Goal: Check status: Check status

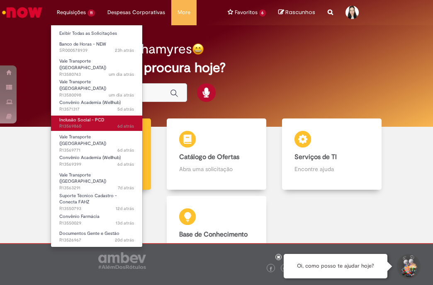
click at [88, 123] on span "6d atrás 6 dias atrás R13569860" at bounding box center [96, 126] width 75 height 7
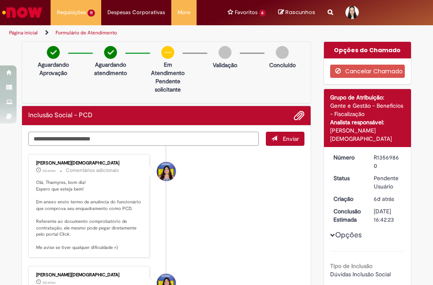
click at [179, 73] on div "Verificar Código de Barras Aguardando Aprovação Aguardando atendimento Em Atend…" at bounding box center [166, 227] width 302 height 372
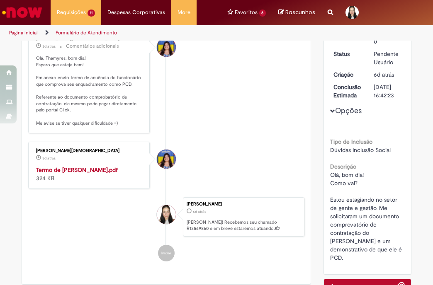
scroll to position [83, 0]
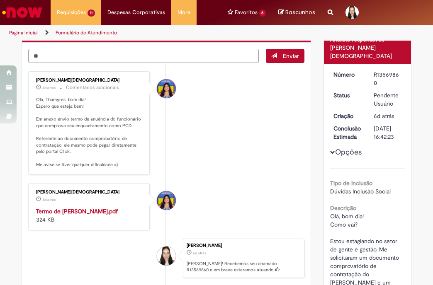
type textarea "*"
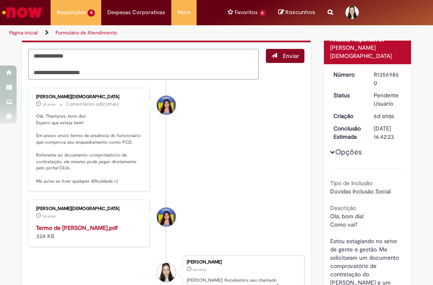
type textarea "**********"
click at [281, 61] on button "Enviar" at bounding box center [285, 56] width 39 height 14
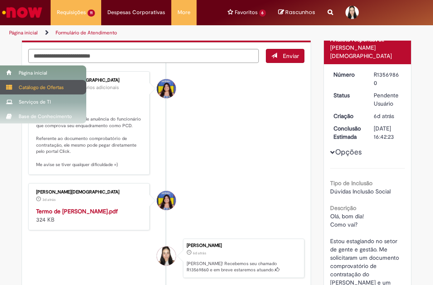
scroll to position [71, 0]
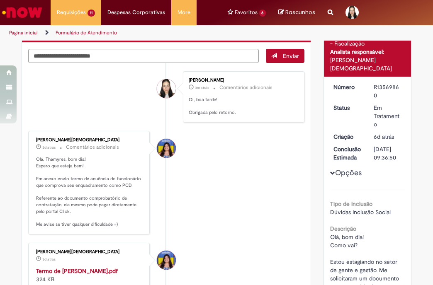
drag, startPoint x: 406, startPoint y: 171, endPoint x: 392, endPoint y: 138, distance: 36.2
click at [406, 171] on div "Número R13569860 Status Em Tratamento Criação 6d atrás 6 dias atrás Conclusão E…" at bounding box center [368, 207] width 88 height 260
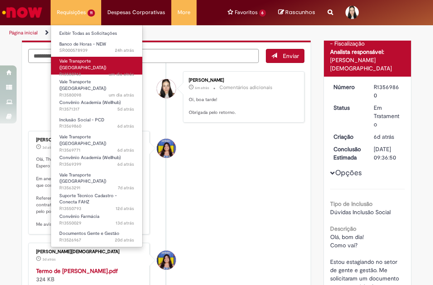
click at [91, 63] on span "Vale Transporte ([GEOGRAPHIC_DATA])" at bounding box center [82, 64] width 47 height 13
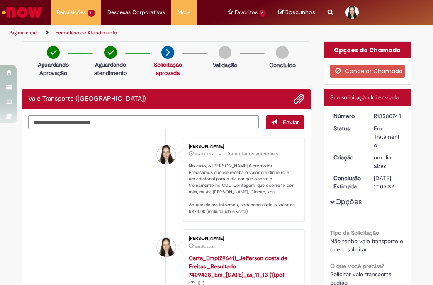
scroll to position [207, 0]
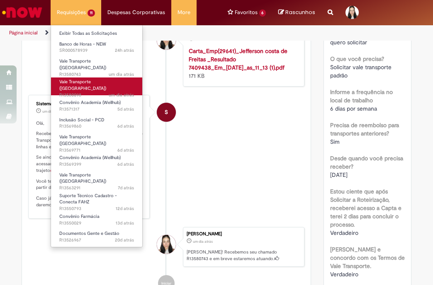
click at [93, 79] on span "Vale Transporte ([GEOGRAPHIC_DATA])" at bounding box center [82, 85] width 47 height 13
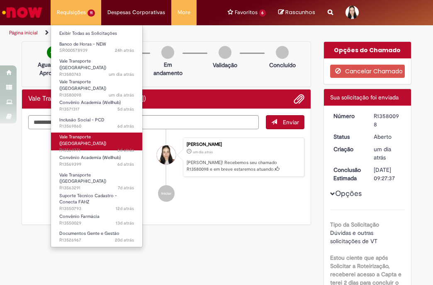
click at [86, 134] on span "Vale Transporte ([GEOGRAPHIC_DATA])" at bounding box center [82, 140] width 47 height 13
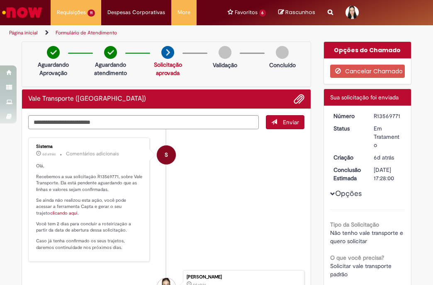
click at [0, 0] on button "Opções" at bounding box center [0, 0] width 0 height 0
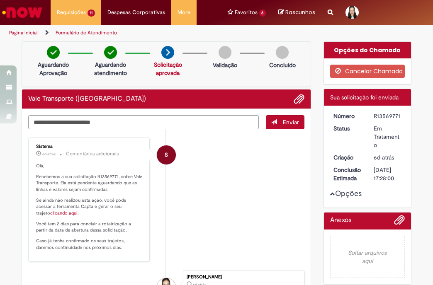
click at [0, 0] on button "Opções" at bounding box center [0, 0] width 0 height 0
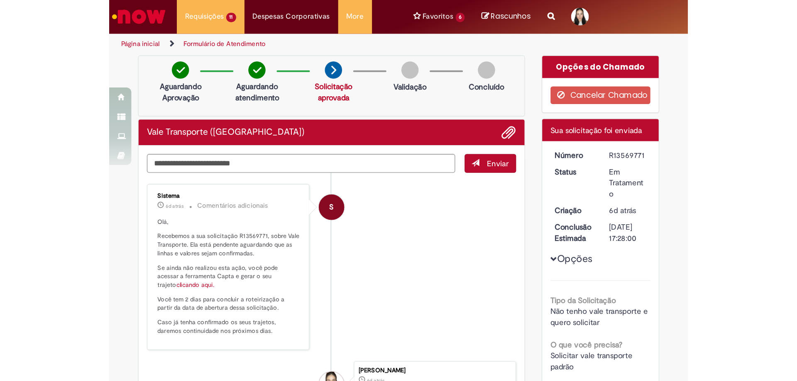
scroll to position [41, 0]
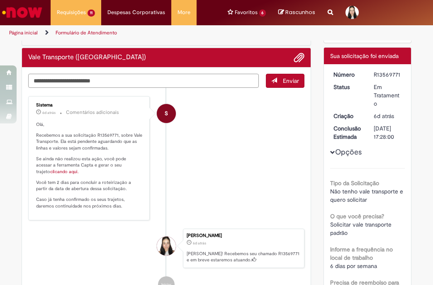
click at [203, 84] on textarea "Digite sua mensagem aqui..." at bounding box center [143, 81] width 231 height 14
click at [297, 56] on span "Adicionar anexos" at bounding box center [299, 58] width 10 height 10
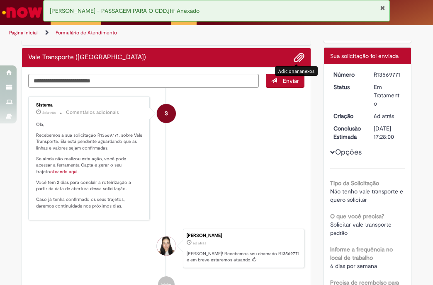
click at [381, 8] on button "Fechar Notificação" at bounding box center [382, 8] width 5 height 7
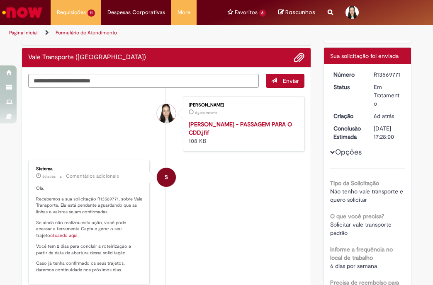
click at [222, 88] on ul "[PERSON_NAME] Agora mesmo Agora mesmo [PERSON_NAME] - PASSAGEM PARA O CDD.jfif …" at bounding box center [166, 227] width 276 height 278
click at [225, 80] on textarea "Digite sua mensagem aqui..." at bounding box center [143, 81] width 231 height 14
type textarea "*"
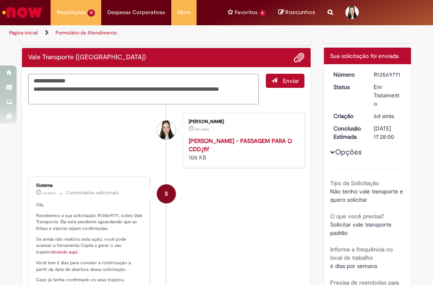
click at [132, 98] on textarea "**********" at bounding box center [143, 89] width 231 height 31
click at [134, 98] on textarea "**********" at bounding box center [143, 89] width 231 height 31
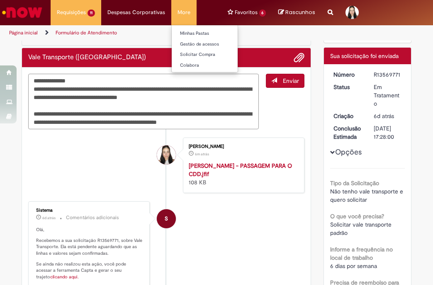
type textarea "**********"
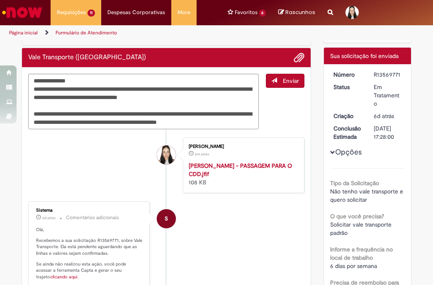
click at [292, 78] on span "Enviar" at bounding box center [291, 80] width 16 height 7
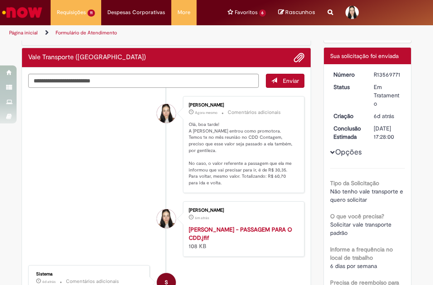
click at [382, 27] on div "Página inicial Formulário de Atendimento" at bounding box center [216, 32] width 433 height 15
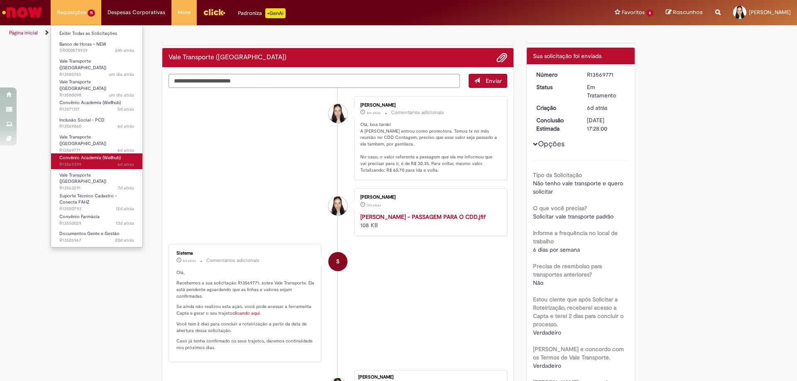
click at [100, 161] on span "6d atrás 6 dias atrás R13569399" at bounding box center [96, 164] width 75 height 7
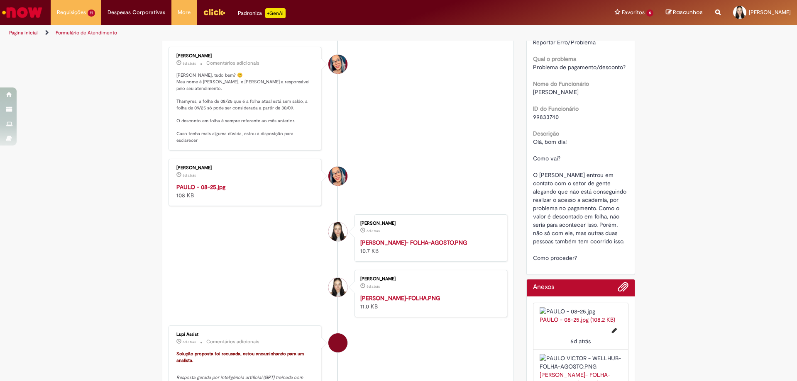
scroll to position [332, 0]
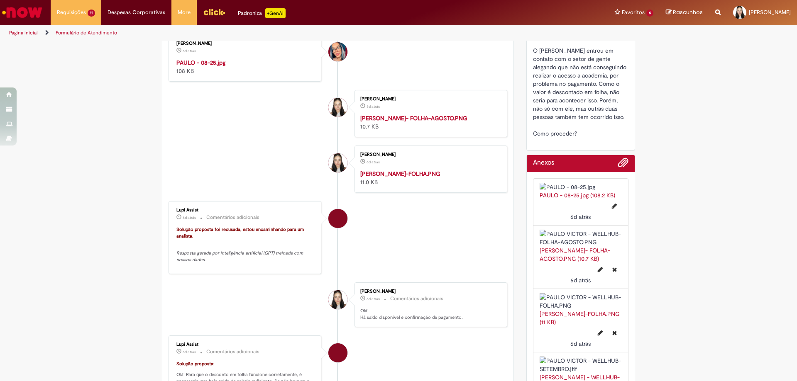
click at [265, 59] on img "Histórico de tíquete" at bounding box center [245, 59] width 138 height 0
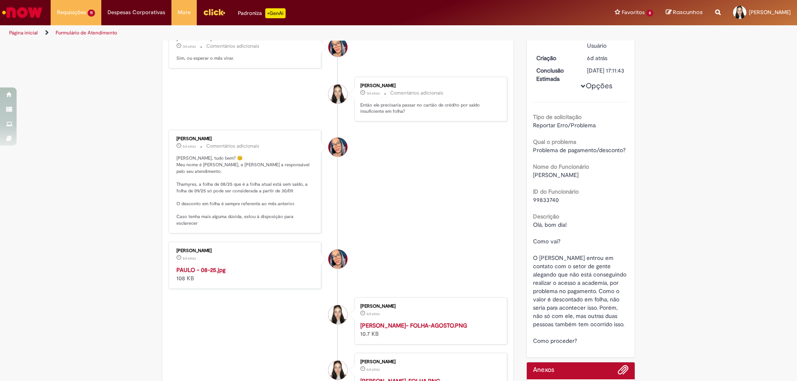
scroll to position [0, 0]
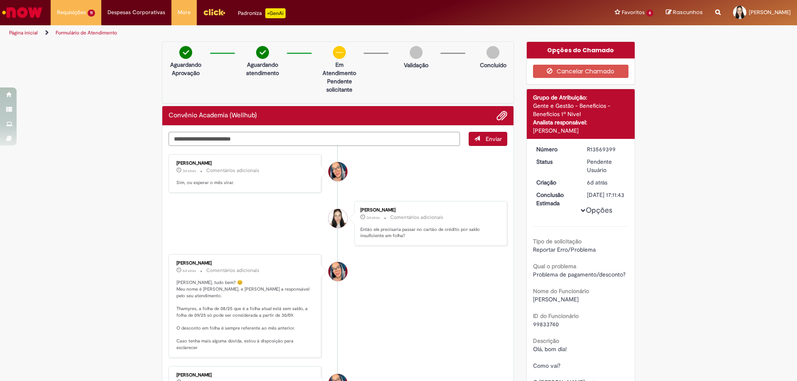
click at [271, 139] on textarea "Digite sua mensagem aqui..." at bounding box center [313, 139] width 291 height 14
type textarea "**********"
click at [433, 143] on button "Enviar" at bounding box center [487, 139] width 39 height 14
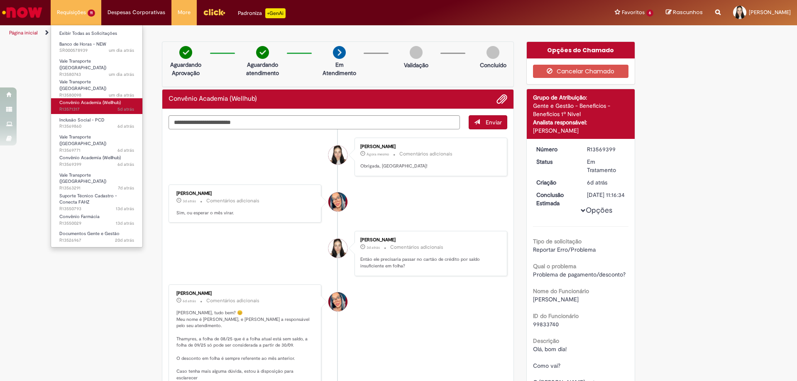
click at [91, 100] on span "Convênio Academia (Wellhub)" at bounding box center [89, 103] width 61 height 6
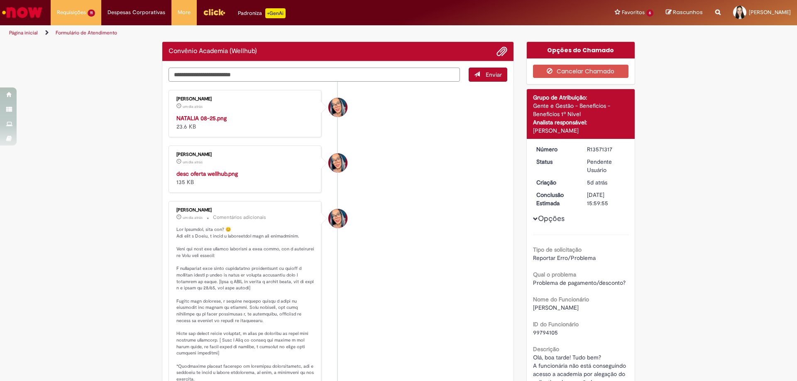
click at [286, 75] on textarea "Digite sua mensagem aqui..." at bounding box center [313, 75] width 291 height 14
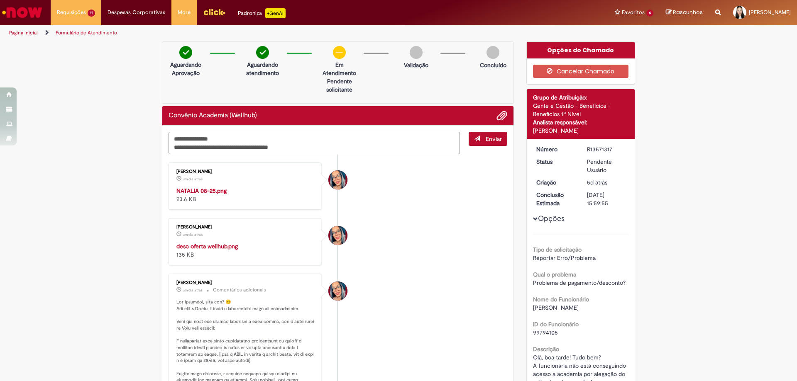
click at [224, 149] on textarea "**********" at bounding box center [313, 143] width 291 height 22
click at [373, 144] on textarea "**********" at bounding box center [313, 143] width 291 height 22
type textarea "**********"
click at [433, 137] on span "Enviar" at bounding box center [494, 138] width 16 height 7
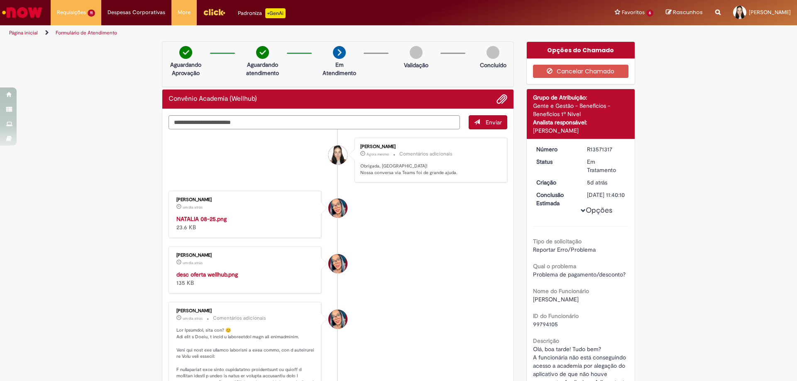
click at [260, 215] on img "Histórico de tíquete" at bounding box center [245, 215] width 138 height 0
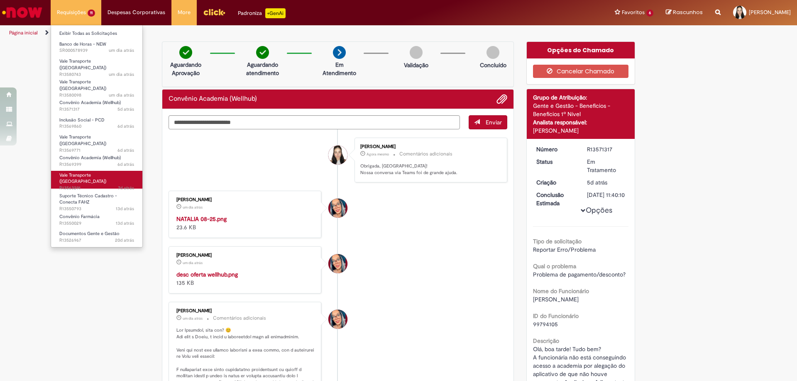
click at [106, 185] on span "7d atrás 7 dias atrás R13563291" at bounding box center [96, 188] width 75 height 7
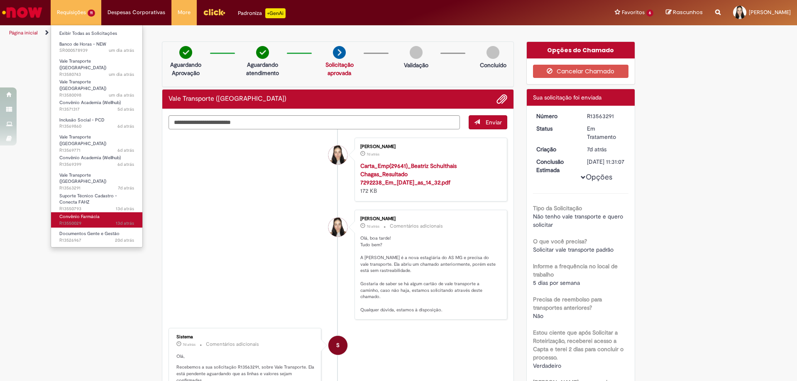
click at [100, 212] on link "Convênio Farmácia 13d atrás 13 dias atrás R13550029" at bounding box center [96, 219] width 91 height 15
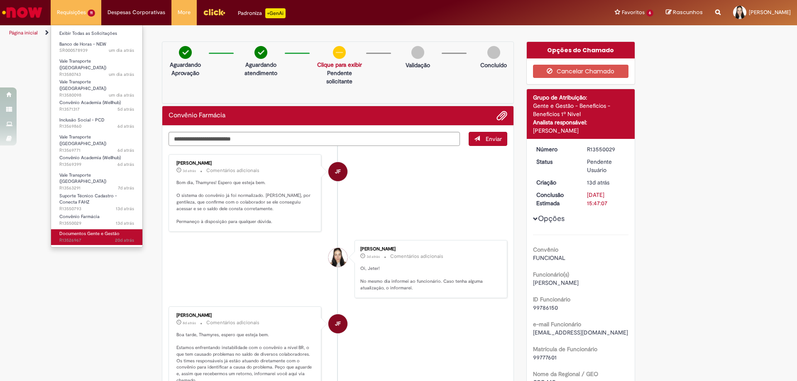
click at [93, 231] on span "Documentos Gente e Gestão" at bounding box center [89, 234] width 60 height 6
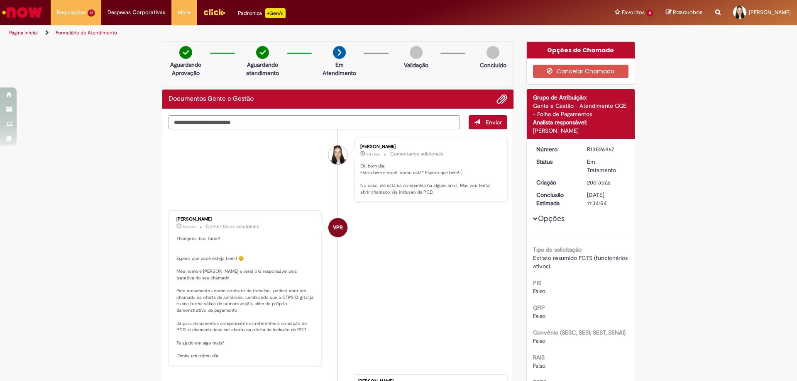
click at [237, 122] on textarea "Digite sua mensagem aqui..." at bounding box center [313, 122] width 291 height 14
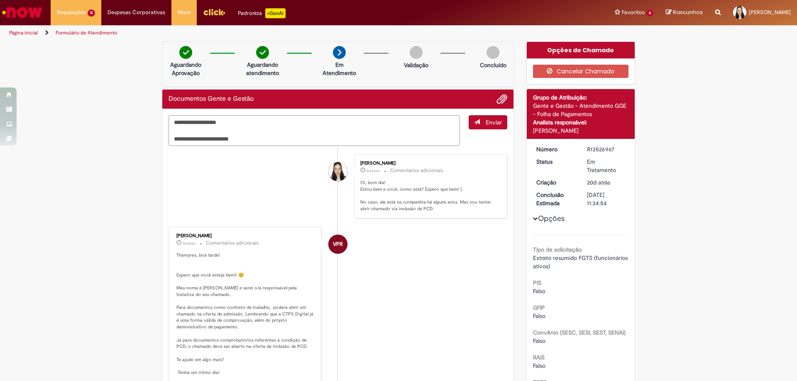
type textarea "**********"
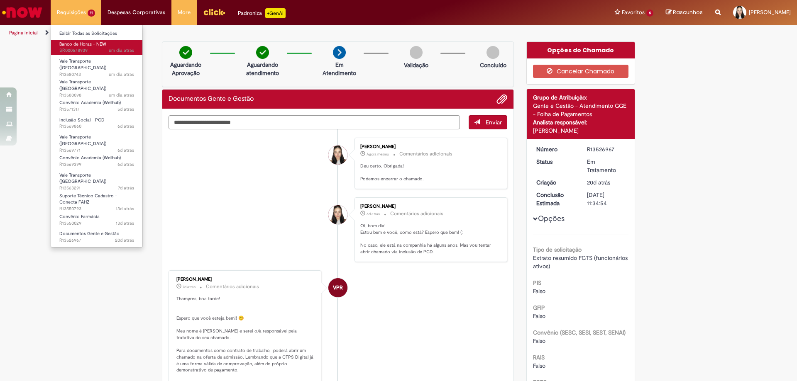
click at [92, 46] on span "Banco de Horas - NEW" at bounding box center [82, 44] width 47 height 6
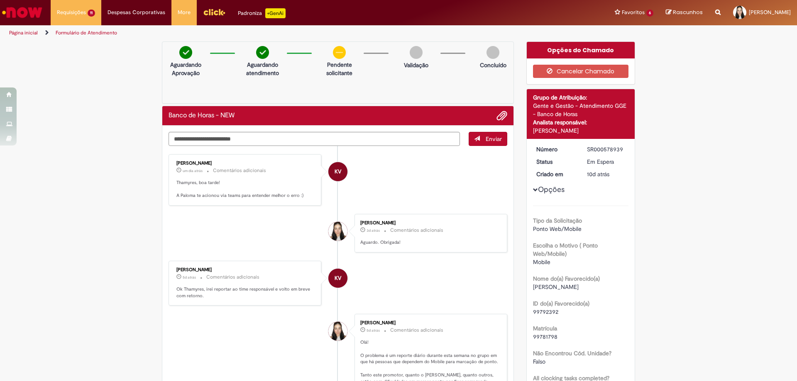
click at [314, 77] on div "Aguardando Aprovação Aguardando atendimento Clique para exibir Pendente solicit…" at bounding box center [338, 72] width 352 height 62
click at [304, 139] on textarea "Digite sua mensagem aqui..." at bounding box center [313, 139] width 291 height 14
